Goal: Submit feedback/report problem: Submit feedback/report problem

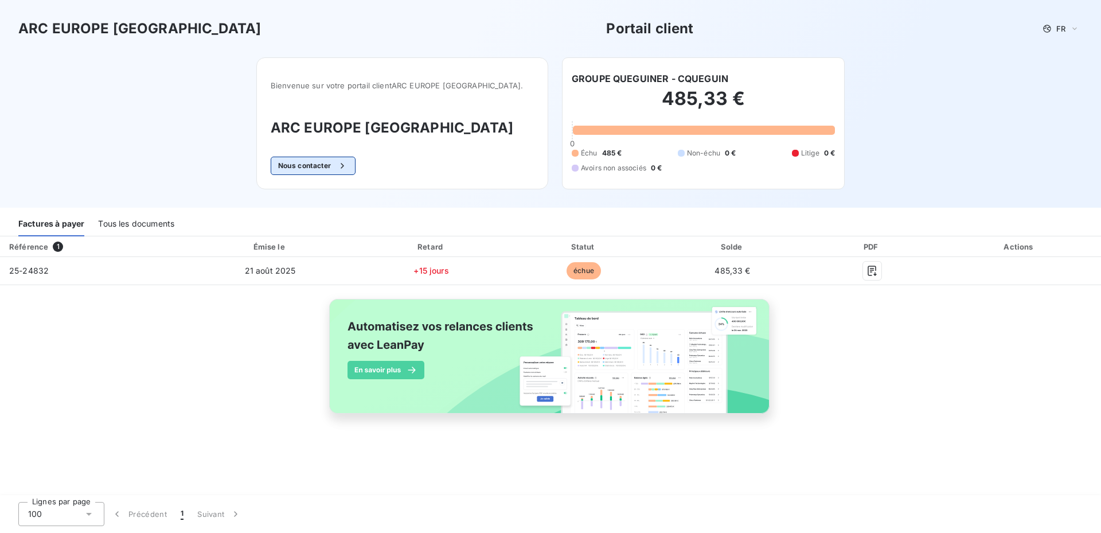
click at [344, 170] on button "Nous contacter" at bounding box center [313, 166] width 85 height 18
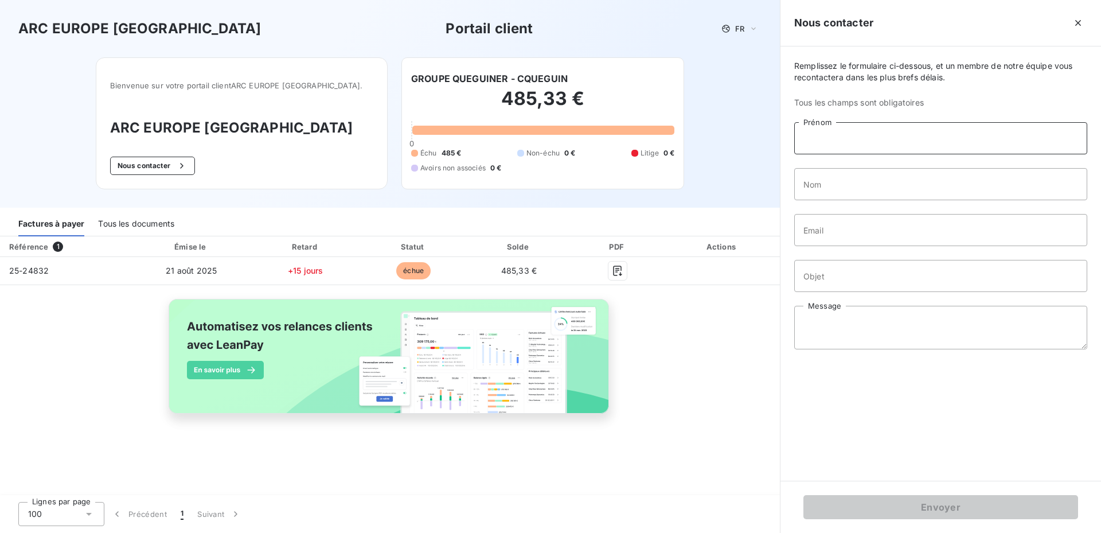
click at [816, 142] on input "Prénom" at bounding box center [940, 138] width 293 height 32
type input "[PERSON_NAME]"
type input "LE GUEN"
type input "[PERSON_NAME][EMAIL_ADDRESS][DOMAIN_NAME]"
click at [805, 283] on input "Objet" at bounding box center [940, 276] width 293 height 32
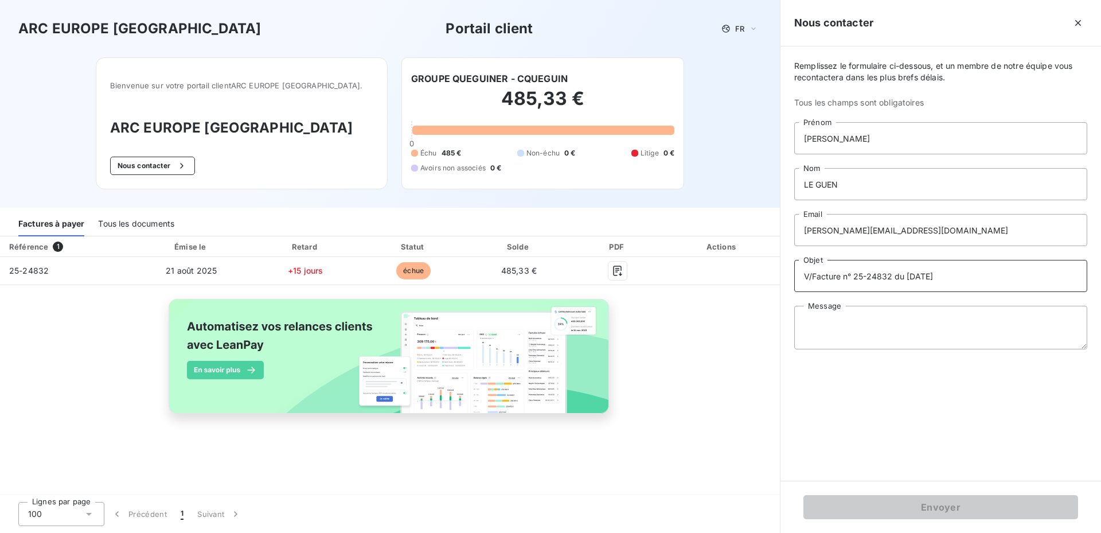
type input "V/Facture n° 25-24832 du [DATE]"
click at [806, 320] on textarea "Message" at bounding box center [940, 328] width 293 height 44
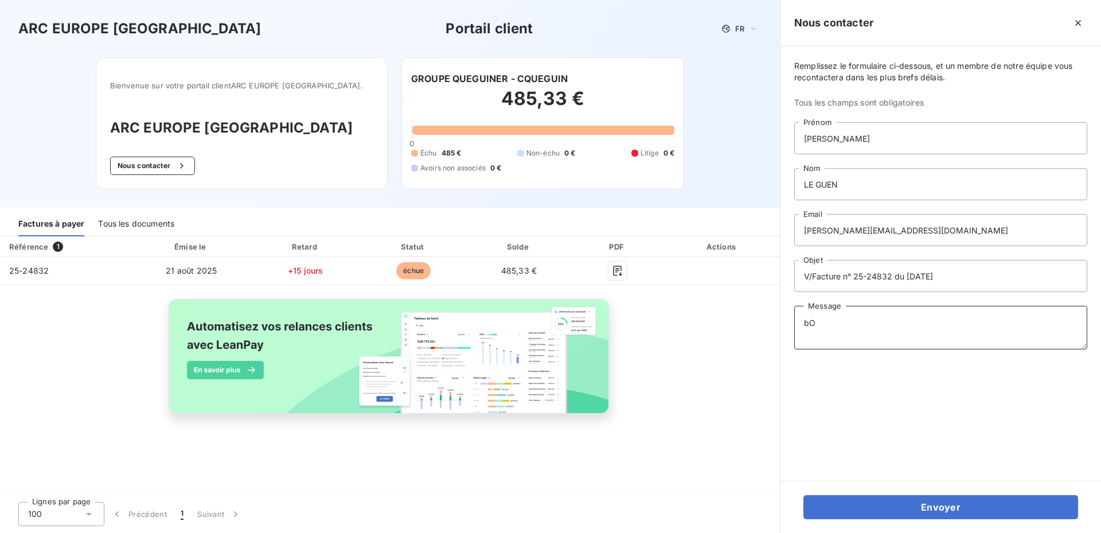
type textarea "b"
type textarea "B"
click at [810, 315] on textarea "B" at bounding box center [940, 328] width 293 height 44
click at [132, 227] on div "Tous les documents" at bounding box center [136, 224] width 76 height 24
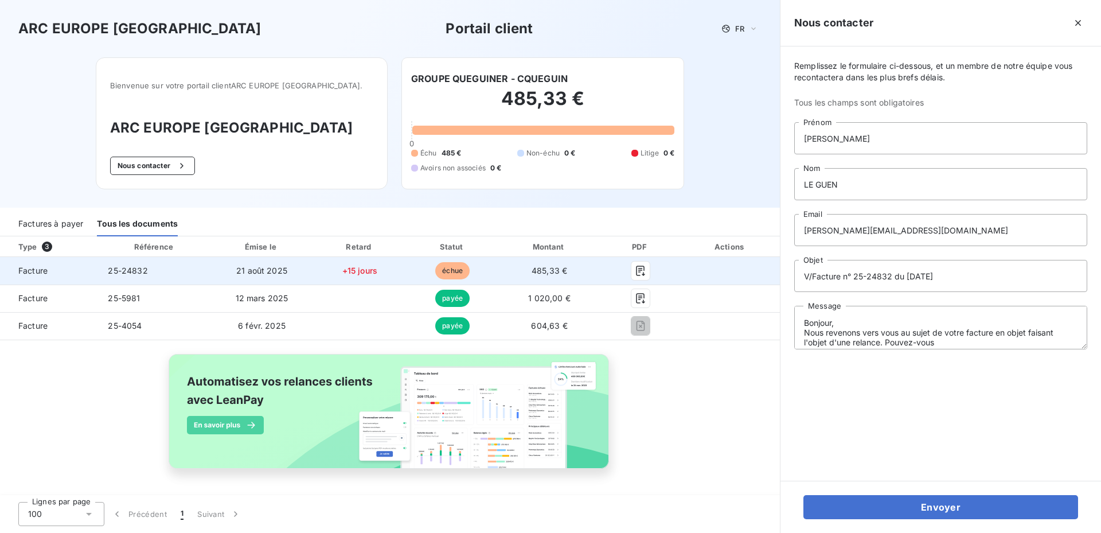
click at [650, 271] on div at bounding box center [641, 271] width 62 height 18
click at [639, 271] on icon "button" at bounding box center [640, 270] width 11 height 11
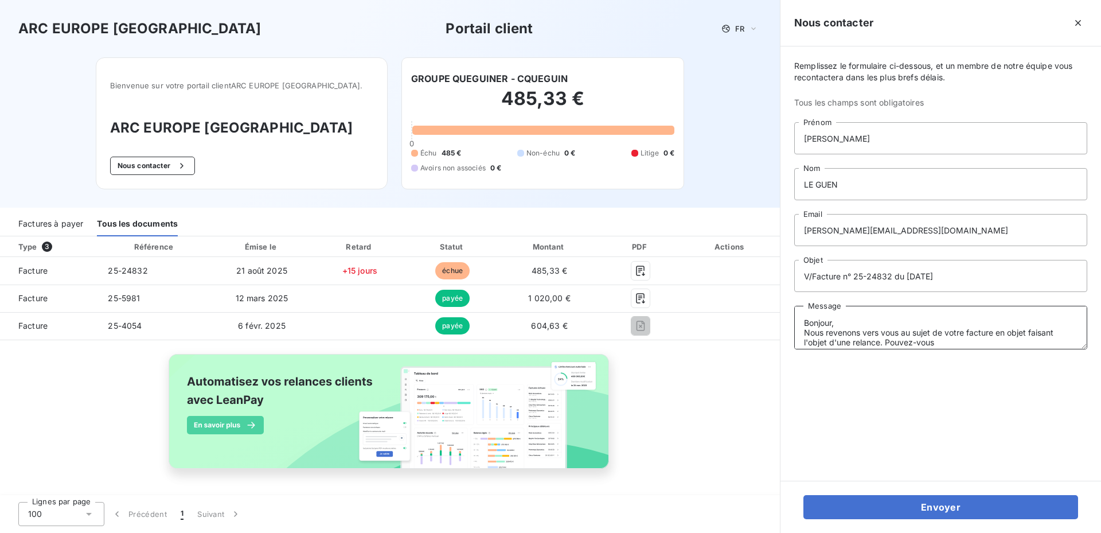
click at [942, 339] on textarea "Bonjour, Nous revenons vers vous au sujet de votre facture en objet faisant l'o…" at bounding box center [940, 328] width 293 height 44
click at [932, 344] on textarea "Bonjour, Nous revenons vers vous au sujet de votre facture en objet faisant l'o…" at bounding box center [940, 328] width 293 height 44
click at [939, 337] on textarea "Bonjour, Nous revenons vers vous au sujet de votre facture en objet faisant l'o…" at bounding box center [940, 328] width 293 height 44
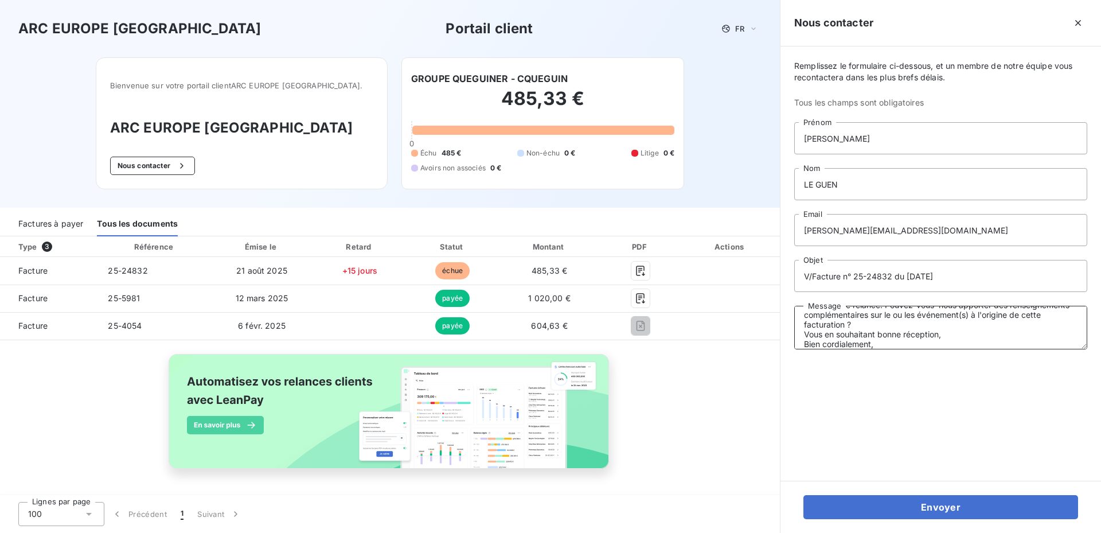
click at [926, 327] on textarea "Bonjour, Nous revenons vers vous au sujet de votre facture en objet faisant l'o…" at bounding box center [940, 328] width 293 height 44
type textarea "Bonjour, Nous revenons vers vous au sujet de votre facture en objet faisant l'o…"
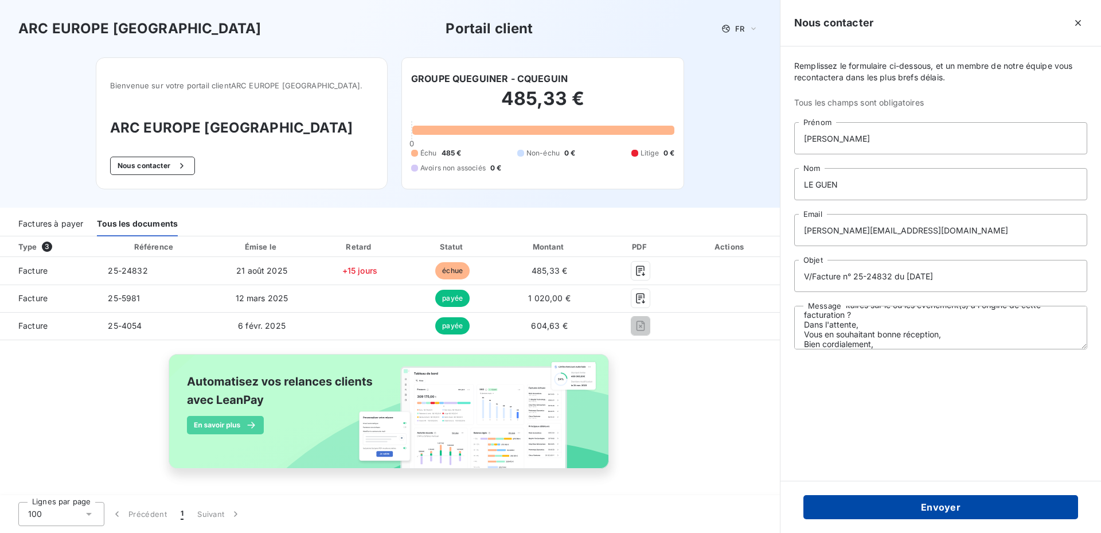
click at [938, 510] on button "Envoyer" at bounding box center [941, 507] width 275 height 24
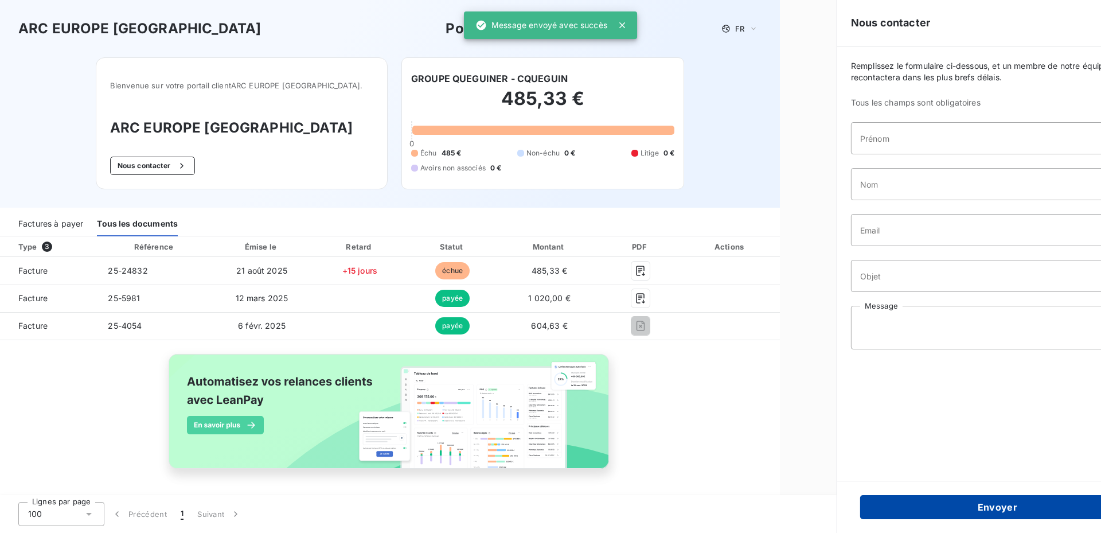
scroll to position [0, 0]
